Goal: Complete application form

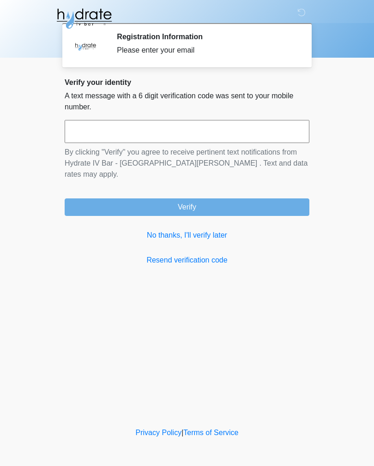
click at [173, 133] on input "text" at bounding box center [187, 131] width 244 height 23
type input "******"
click at [196, 198] on button "Verify" at bounding box center [187, 207] width 244 height 18
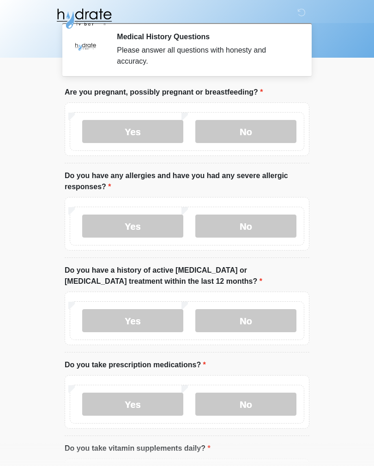
click at [239, 137] on label "No" at bounding box center [245, 131] width 101 height 23
click at [259, 231] on label "No" at bounding box center [245, 225] width 101 height 23
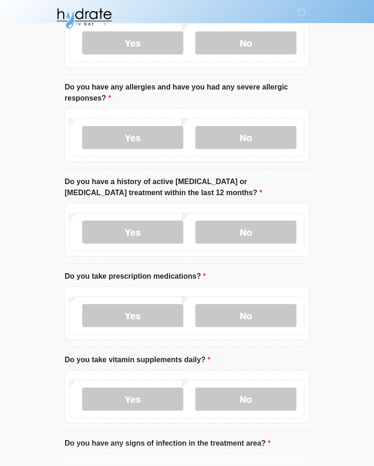
scroll to position [91, 0]
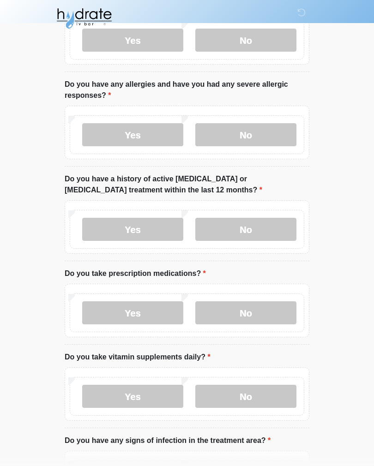
click at [246, 227] on label "No" at bounding box center [245, 229] width 101 height 23
click at [140, 311] on label "Yes" at bounding box center [132, 312] width 101 height 23
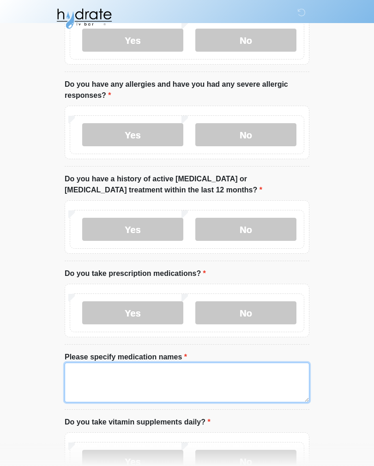
click at [139, 376] on textarea "Please specify medication names" at bounding box center [187, 382] width 244 height 40
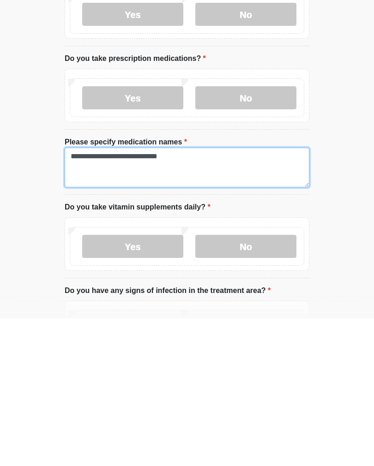
type textarea "**********"
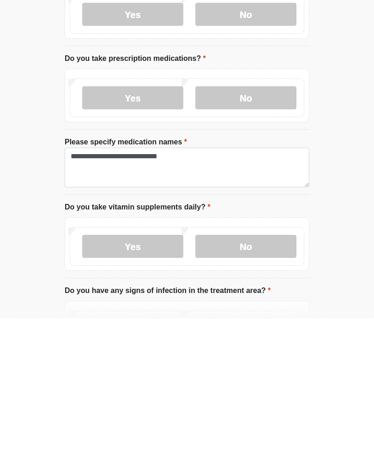
click at [248, 382] on label "No" at bounding box center [245, 393] width 101 height 23
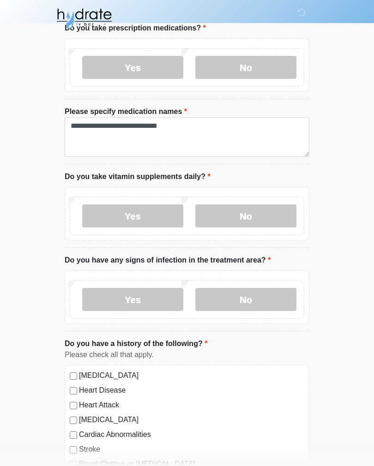
scroll to position [372, 0]
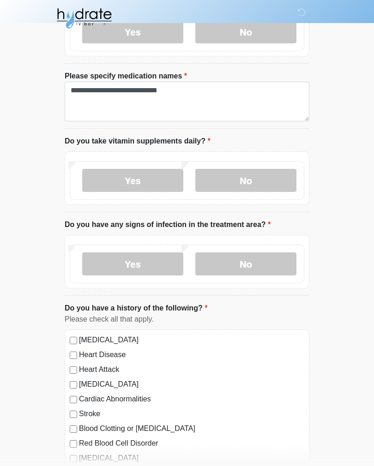
click at [125, 180] on label "Yes" at bounding box center [132, 180] width 101 height 23
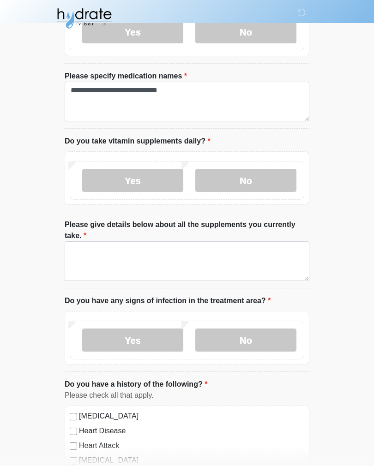
scroll to position [372, 0]
click at [261, 173] on label "No" at bounding box center [245, 180] width 101 height 23
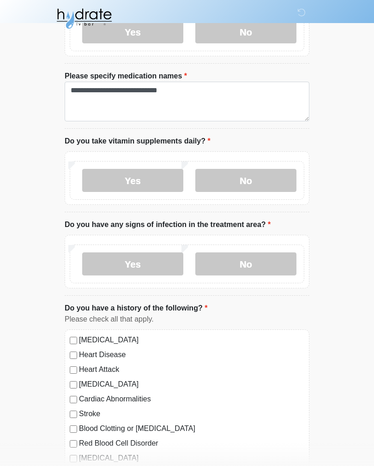
click at [258, 269] on label "No" at bounding box center [245, 263] width 101 height 23
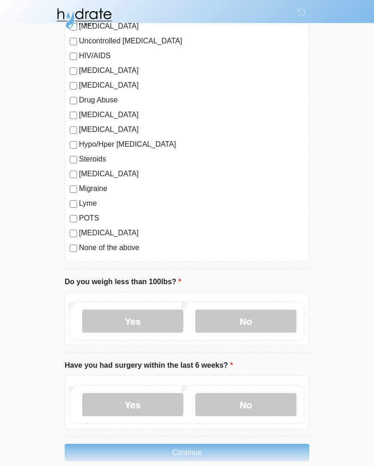
scroll to position [937, 0]
click at [251, 320] on label "No" at bounding box center [245, 320] width 101 height 23
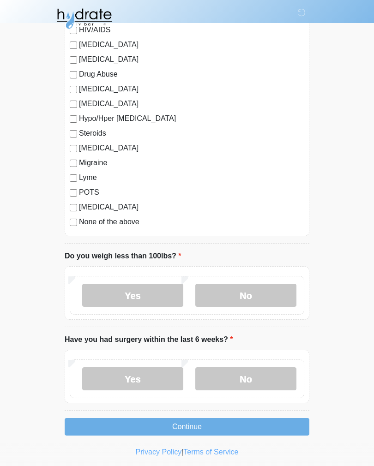
scroll to position [965, 0]
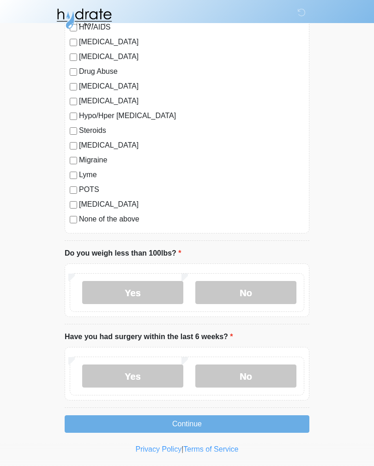
click at [251, 375] on label "No" at bounding box center [245, 375] width 101 height 23
click at [222, 428] on button "Continue" at bounding box center [187, 424] width 244 height 18
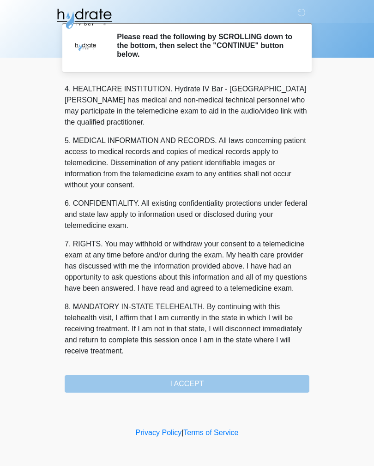
scroll to position [265, 0]
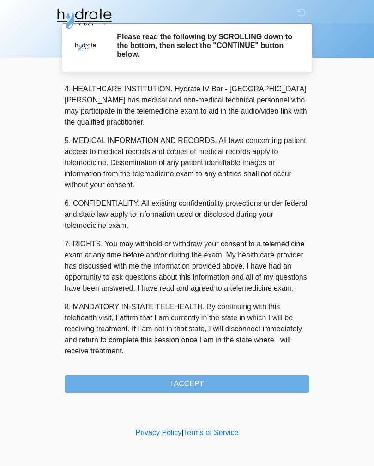
click at [204, 384] on button "I ACCEPT" at bounding box center [187, 384] width 244 height 18
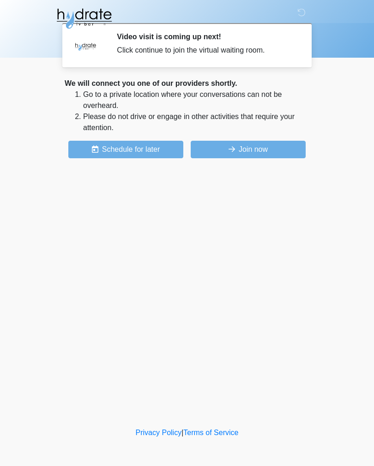
click at [240, 146] on button "Join now" at bounding box center [247, 150] width 115 height 18
